Goal: Find specific page/section: Find specific page/section

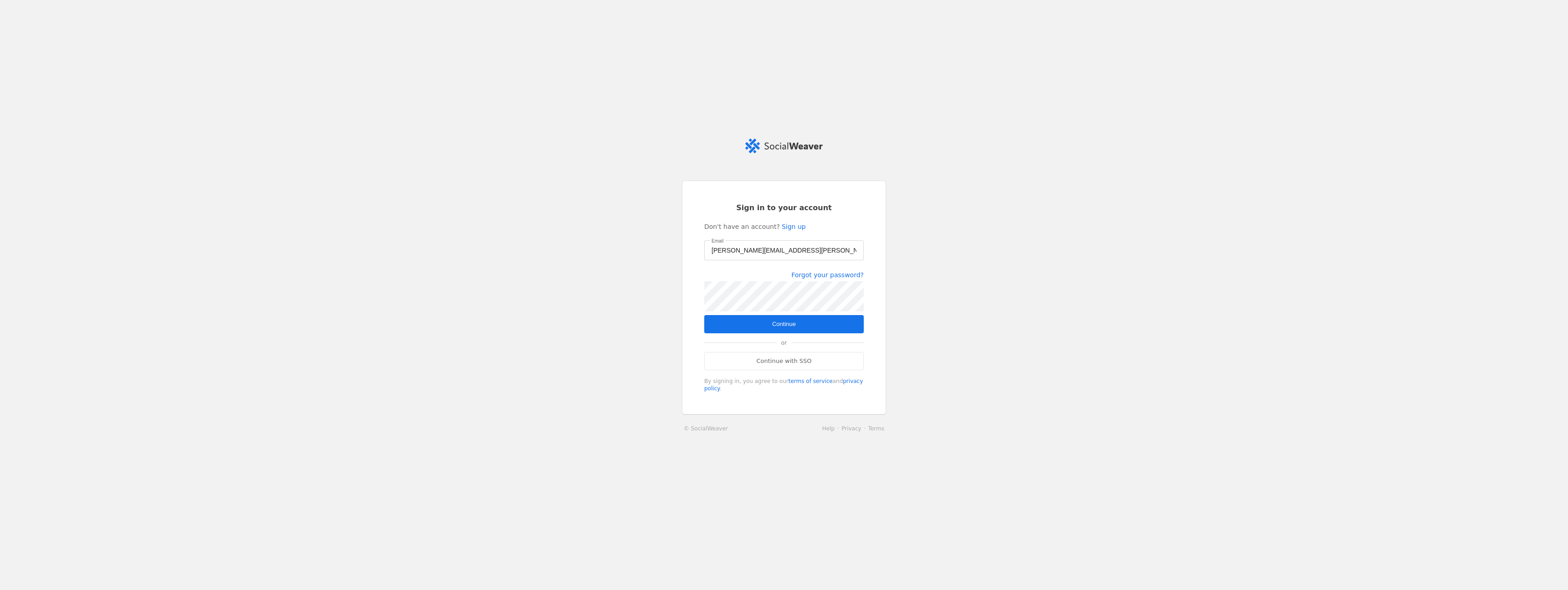
click at [751, 322] on span "submit" at bounding box center [784, 324] width 159 height 18
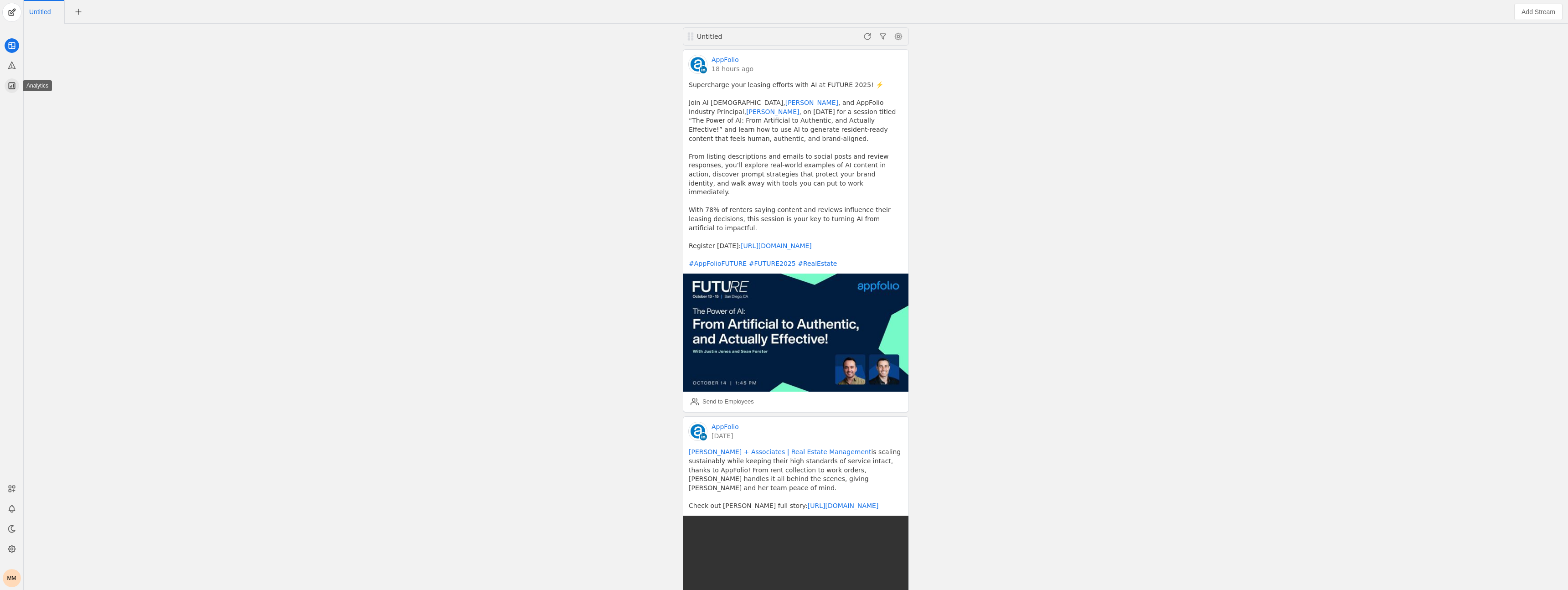
click at [10, 92] on app-icon at bounding box center [12, 86] width 15 height 15
